Goal: Task Accomplishment & Management: Use online tool/utility

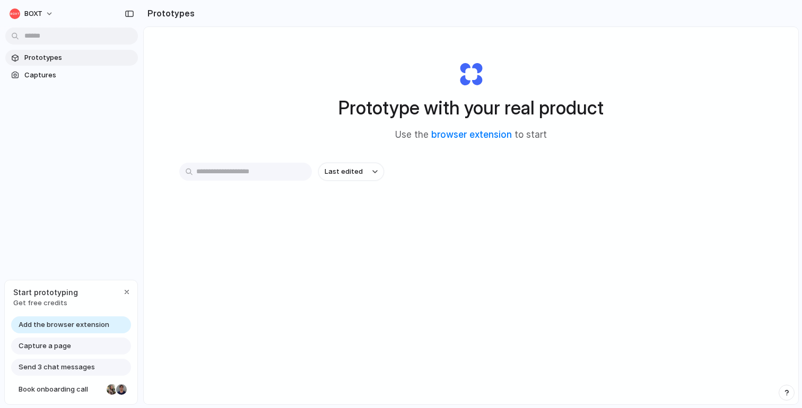
click at [87, 327] on span "Add the browser extension" at bounding box center [64, 325] width 91 height 11
click at [39, 348] on span "Capture a page" at bounding box center [45, 346] width 52 height 11
click at [45, 345] on span "Capture a page" at bounding box center [45, 346] width 52 height 11
click at [128, 288] on div "button" at bounding box center [126, 292] width 8 height 8
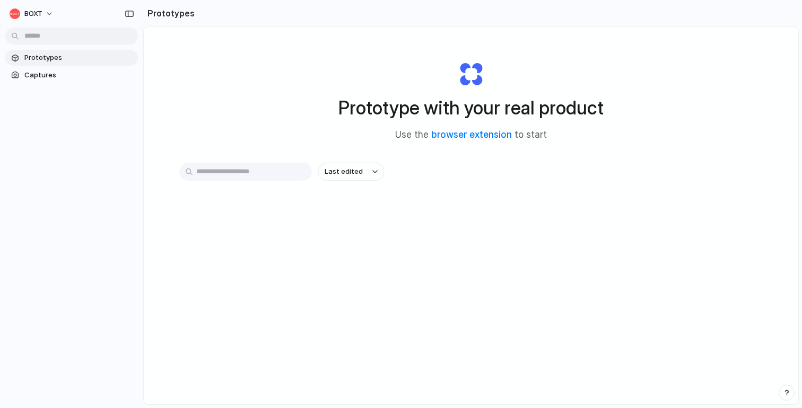
click at [37, 56] on span "Prototypes" at bounding box center [78, 57] width 109 height 11
click at [30, 69] on link "Captures" at bounding box center [71, 75] width 133 height 16
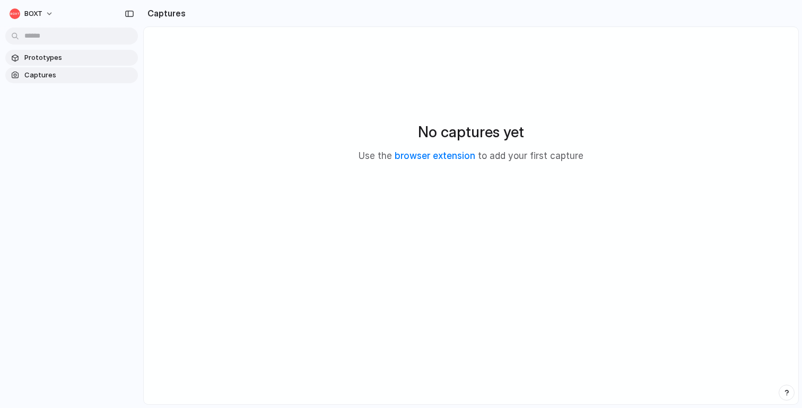
click at [30, 57] on span "Prototypes" at bounding box center [78, 57] width 109 height 11
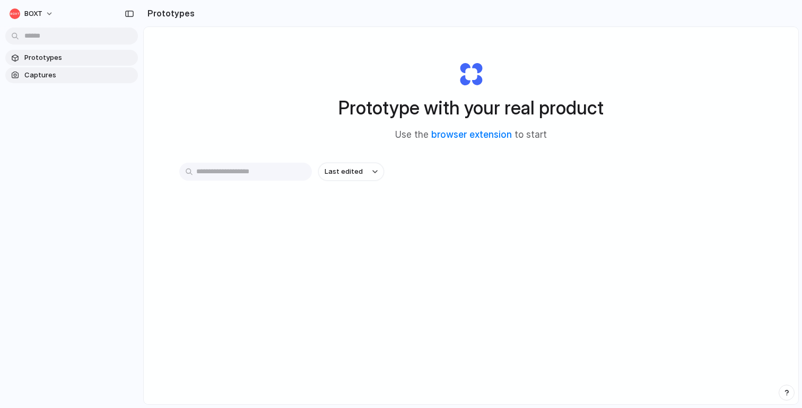
click at [35, 75] on span "Captures" at bounding box center [78, 75] width 109 height 11
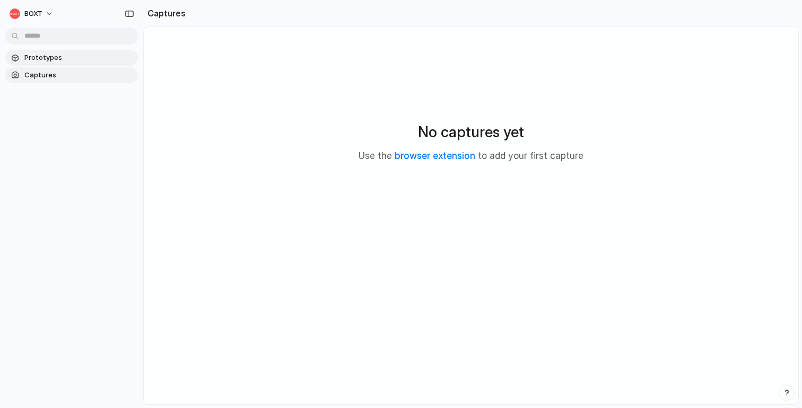
click at [35, 59] on span "Prototypes" at bounding box center [78, 57] width 109 height 11
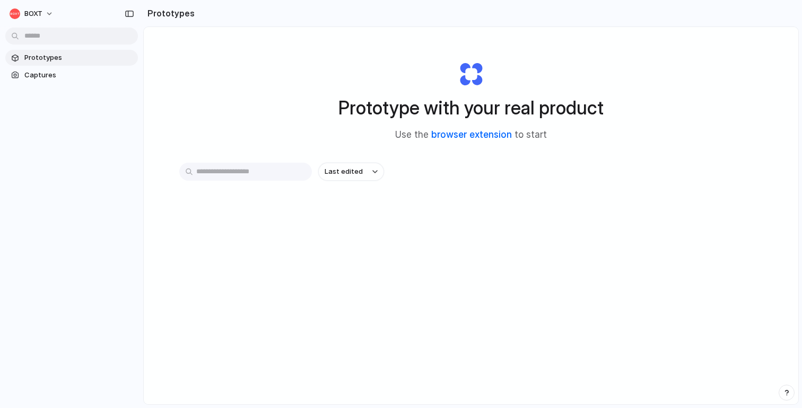
click at [454, 133] on link "browser extension" at bounding box center [471, 134] width 81 height 11
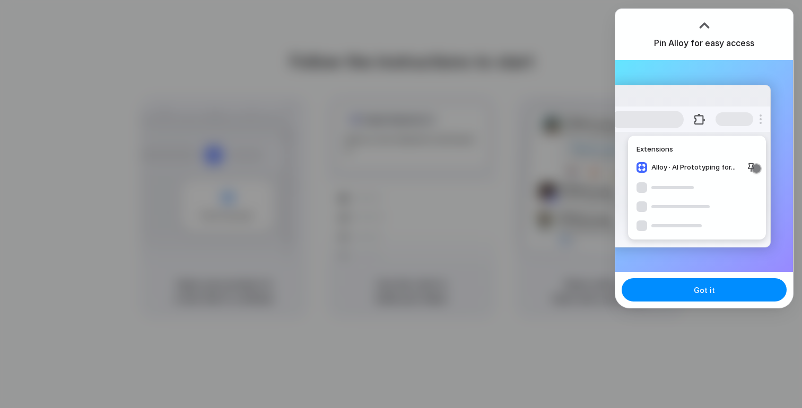
click at [438, 285] on div at bounding box center [401, 204] width 802 height 408
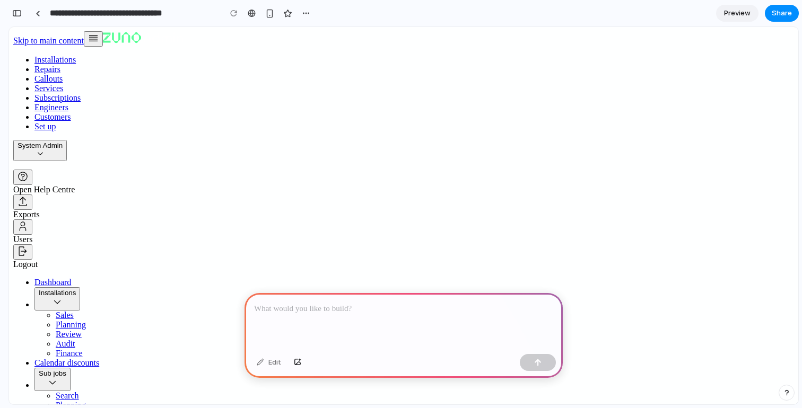
click at [382, 313] on p at bounding box center [403, 309] width 299 height 13
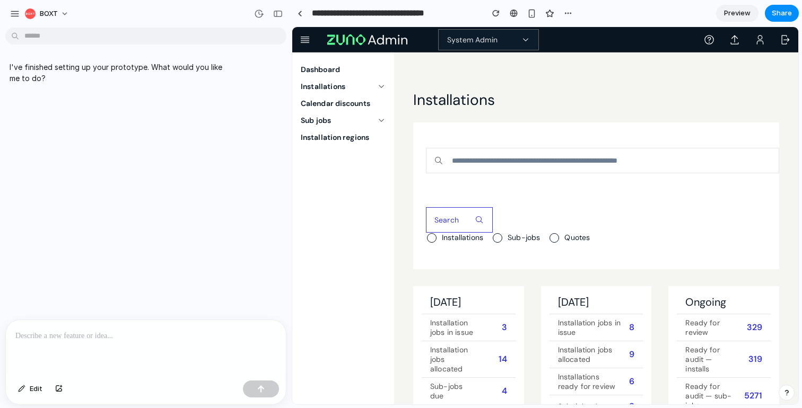
drag, startPoint x: 238, startPoint y: 234, endPoint x: 360, endPoint y: 204, distance: 126.0
